Goal: Task Accomplishment & Management: Use online tool/utility

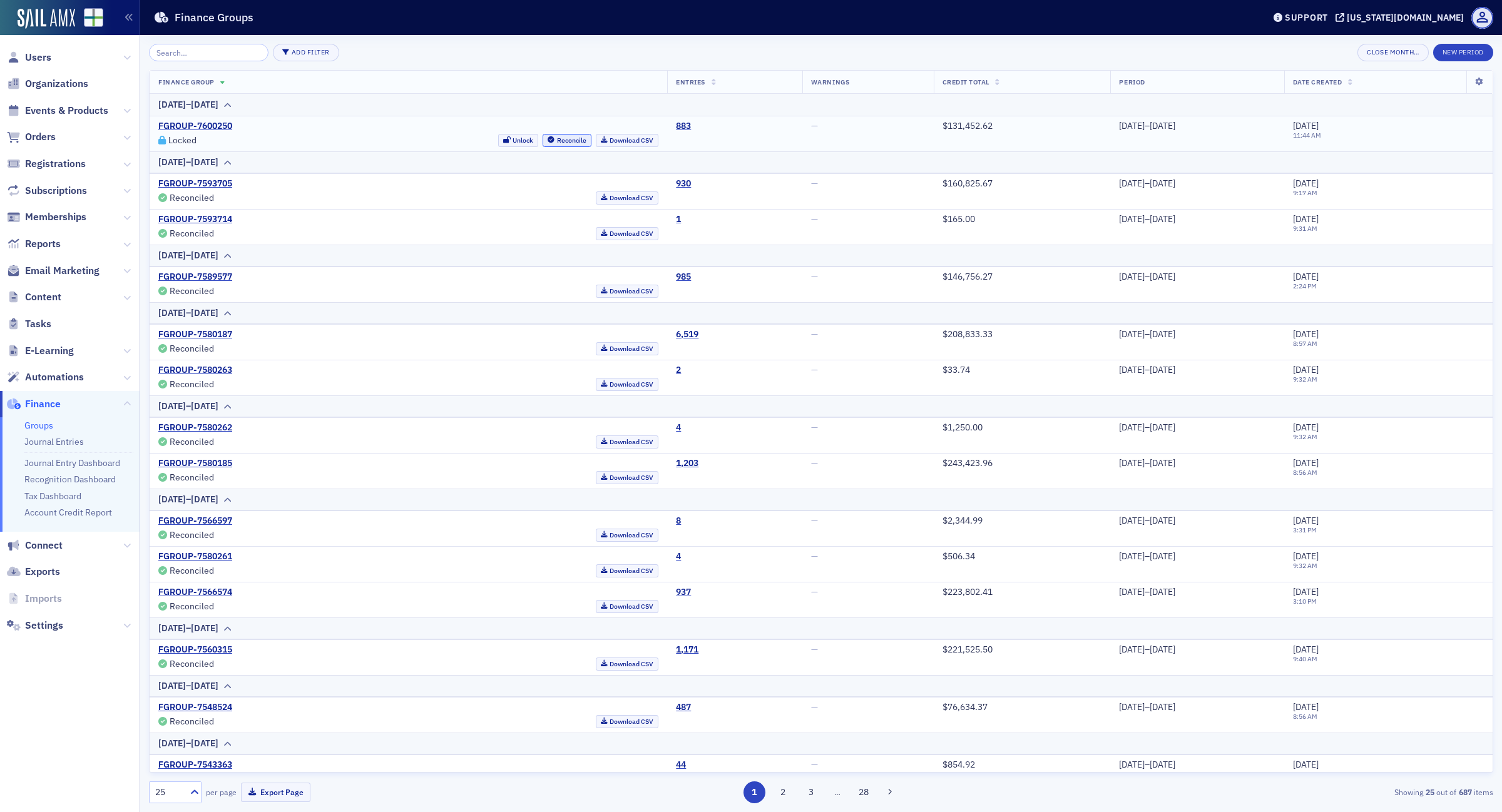
click at [543, 142] on button "Reconcile" at bounding box center [567, 140] width 49 height 13
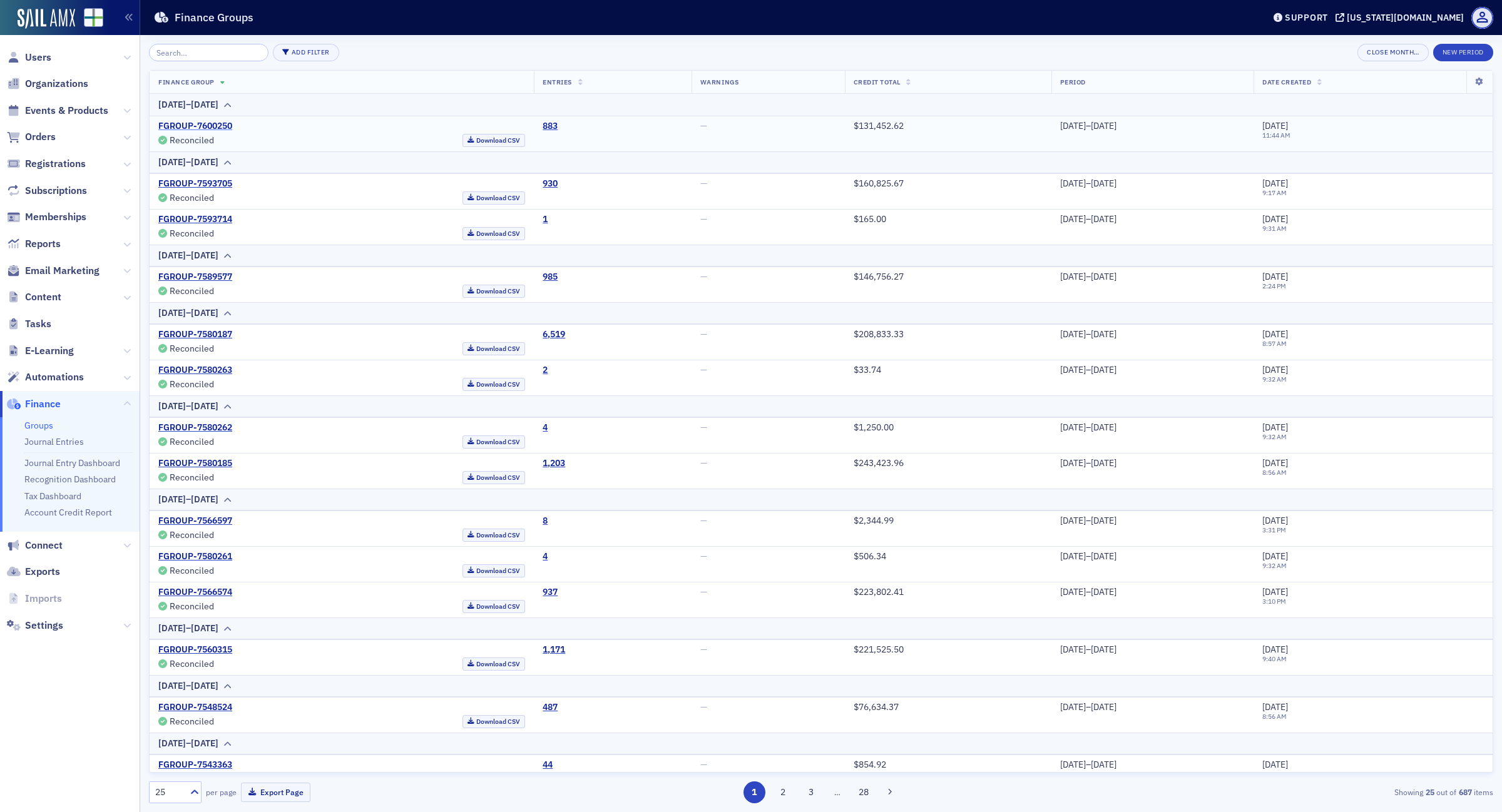
click at [229, 122] on link "FGROUP-7600250" at bounding box center [195, 126] width 74 height 12
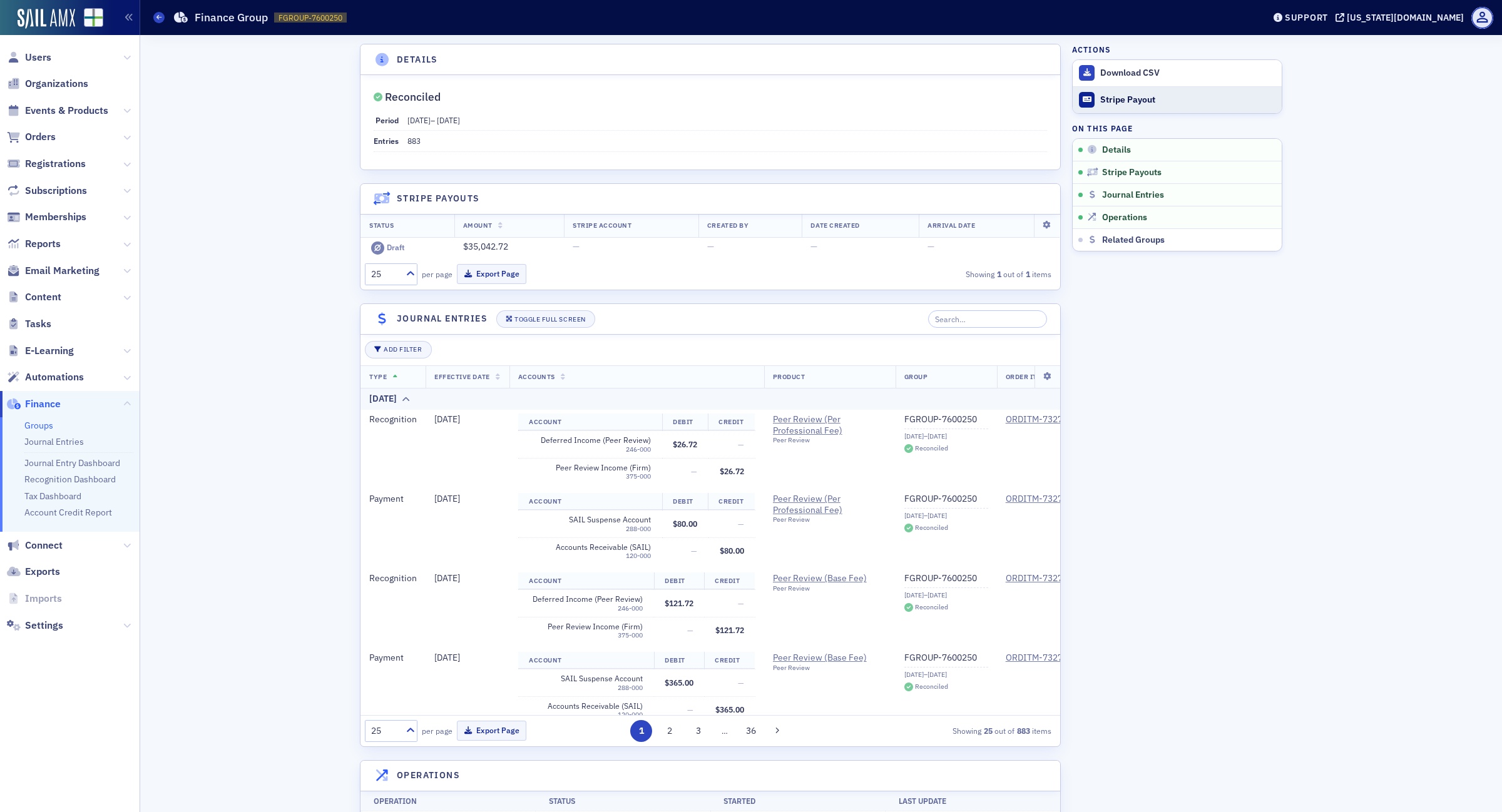
click at [1114, 104] on div "Stripe Payout" at bounding box center [1188, 100] width 175 height 12
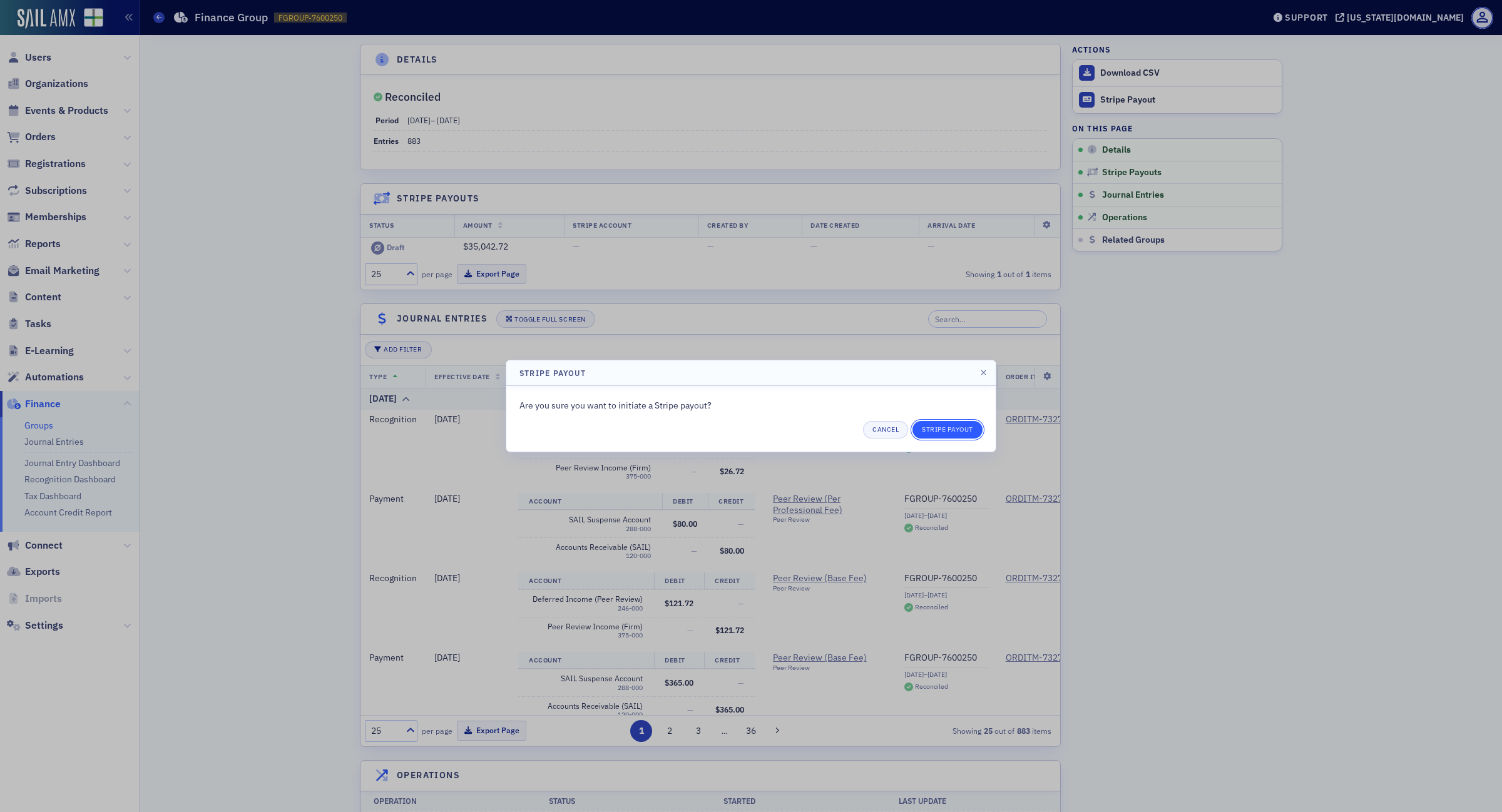
click at [961, 435] on button "Stripe Payout" at bounding box center [948, 430] width 71 height 18
